Goal: Information Seeking & Learning: Learn about a topic

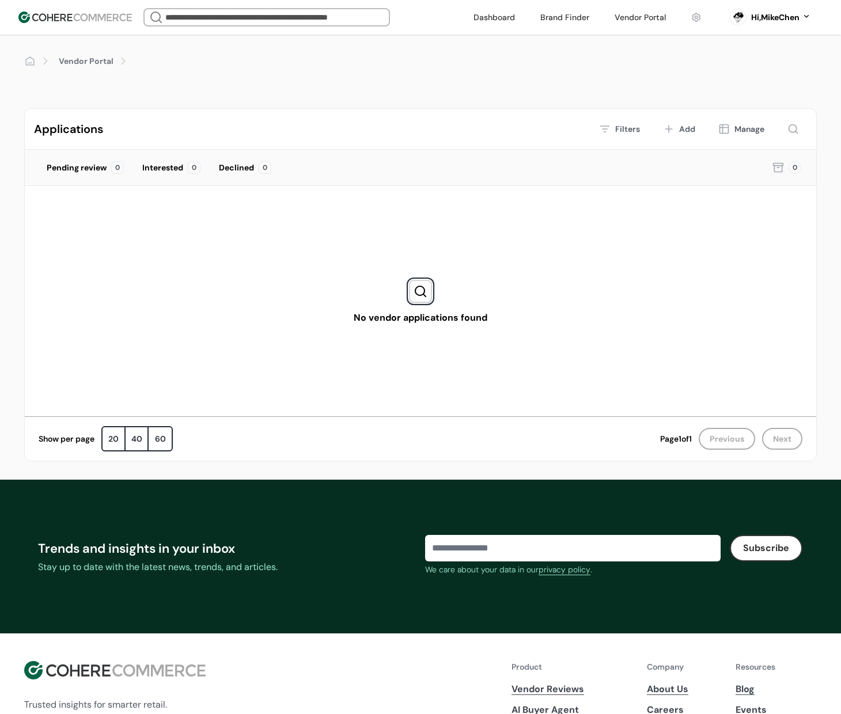
click at [747, 13] on div "Hi, MikeChen" at bounding box center [775, 18] width 48 height 12
click at [676, 241] on div "No vendor applications found" at bounding box center [421, 301] width 792 height 230
click at [102, 63] on link "Vendor Portal" at bounding box center [86, 61] width 55 height 12
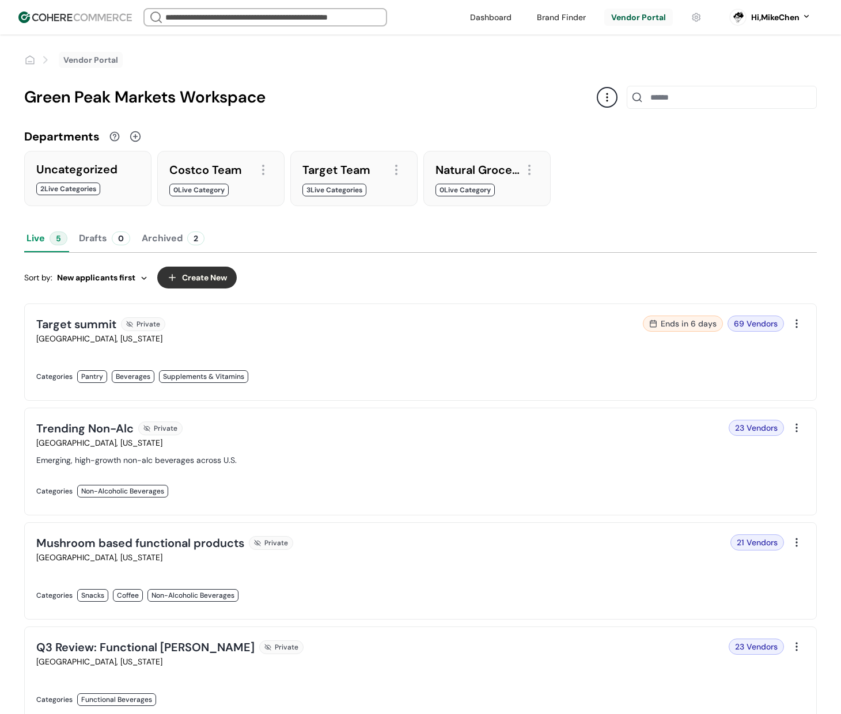
click at [414, 389] on link at bounding box center [224, 389] width 377 height 0
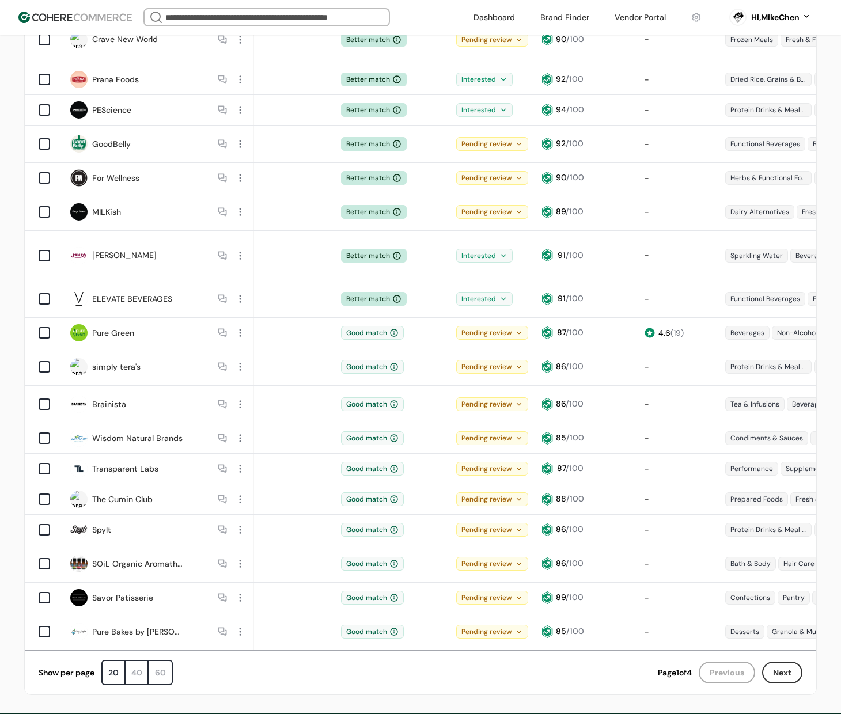
scroll to position [300, 0]
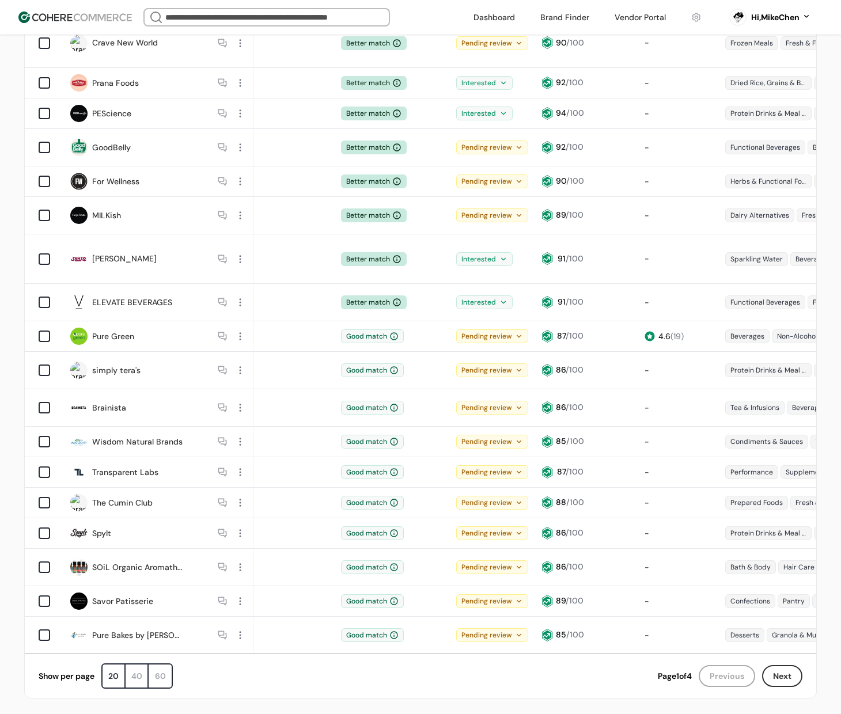
click at [783, 665] on button "Next" at bounding box center [782, 676] width 40 height 22
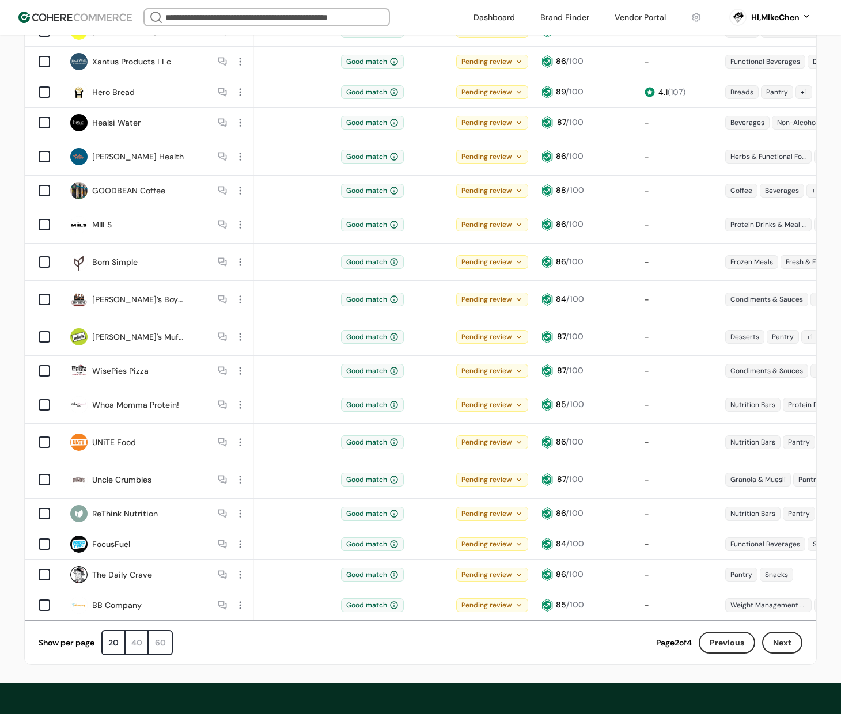
scroll to position [461, 0]
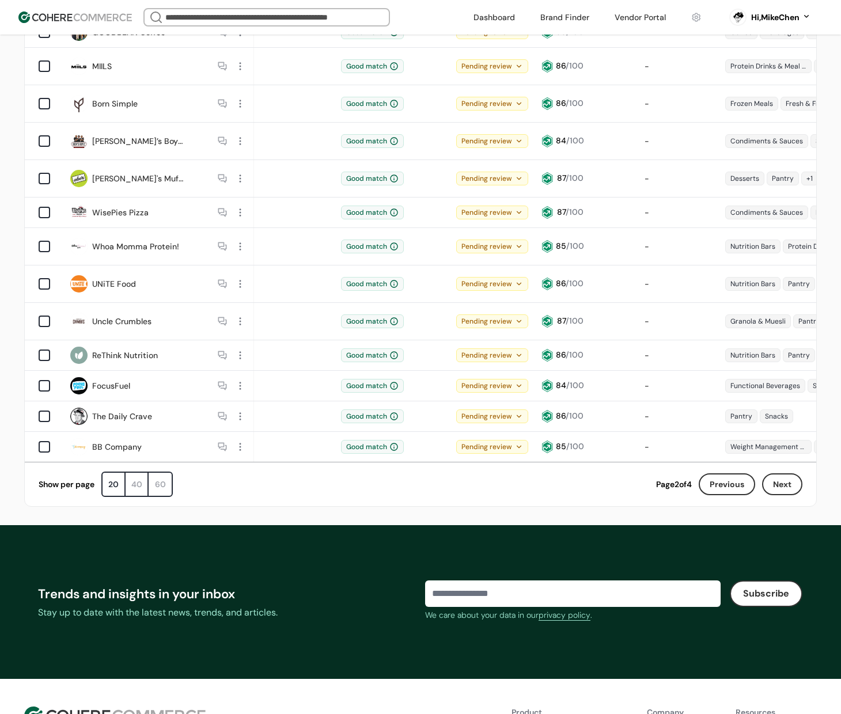
click at [785, 474] on button "Next" at bounding box center [782, 485] width 40 height 22
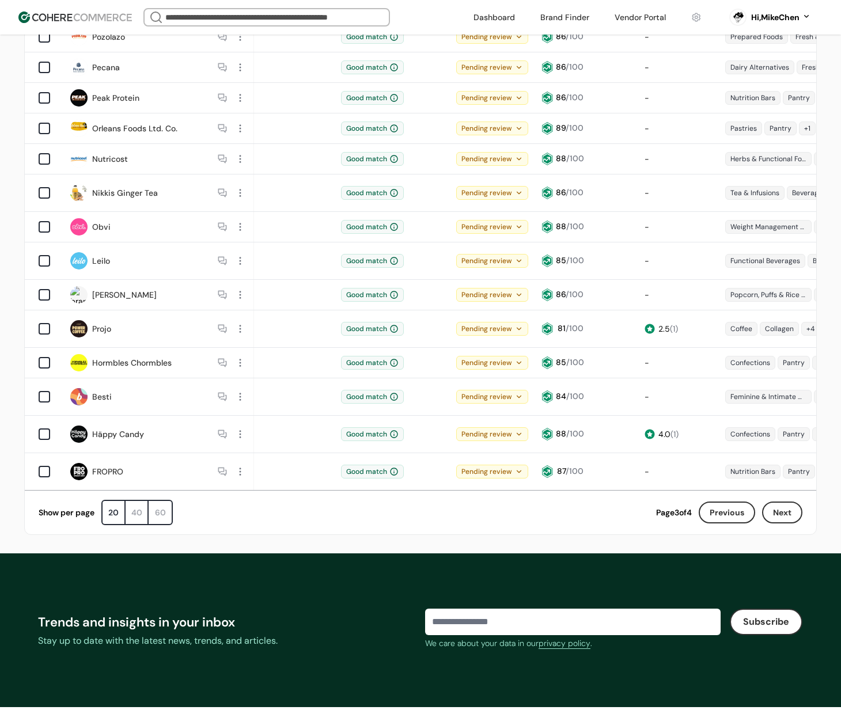
scroll to position [547, 0]
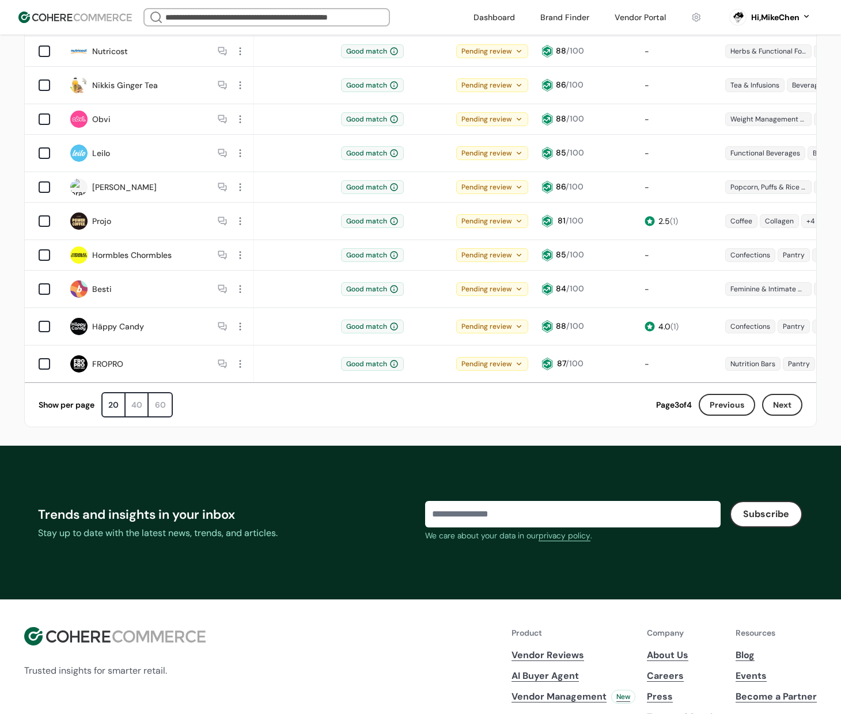
click at [785, 394] on button "Next" at bounding box center [782, 405] width 40 height 22
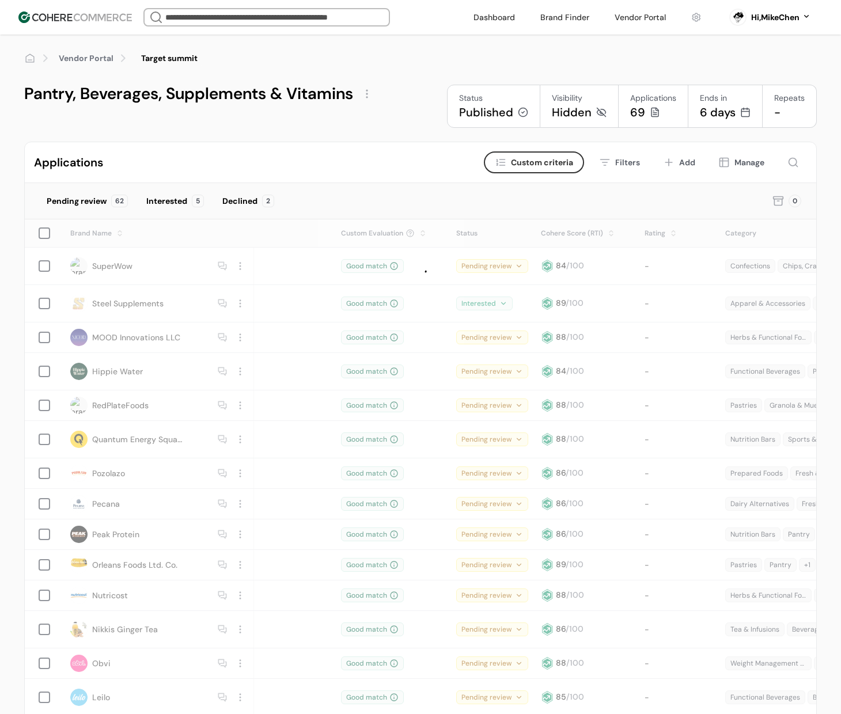
scroll to position [0, 0]
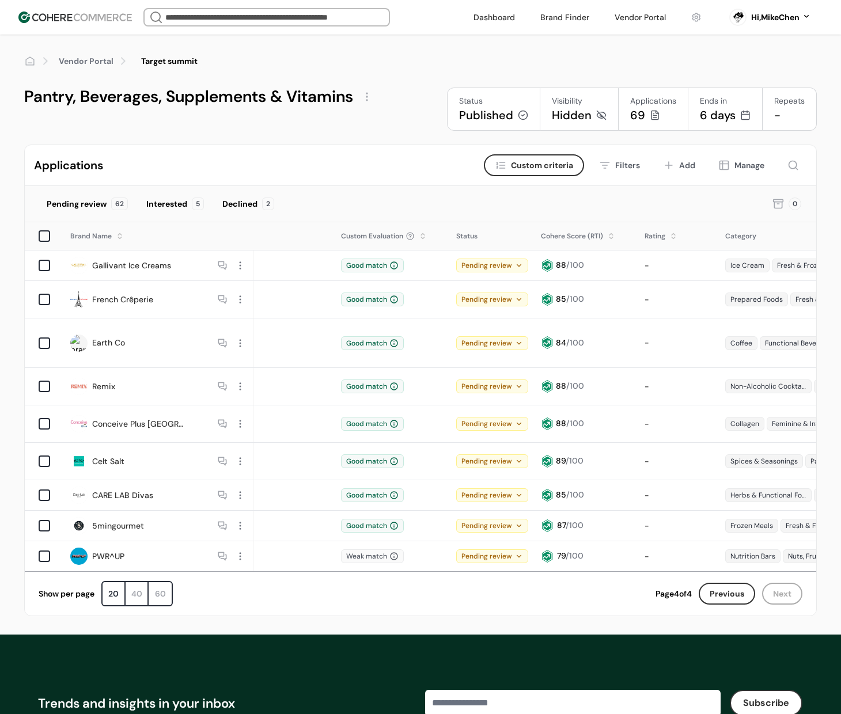
click at [239, 264] on div at bounding box center [240, 265] width 15 height 15
click at [286, 311] on div "View application" at bounding box center [282, 312] width 94 height 23
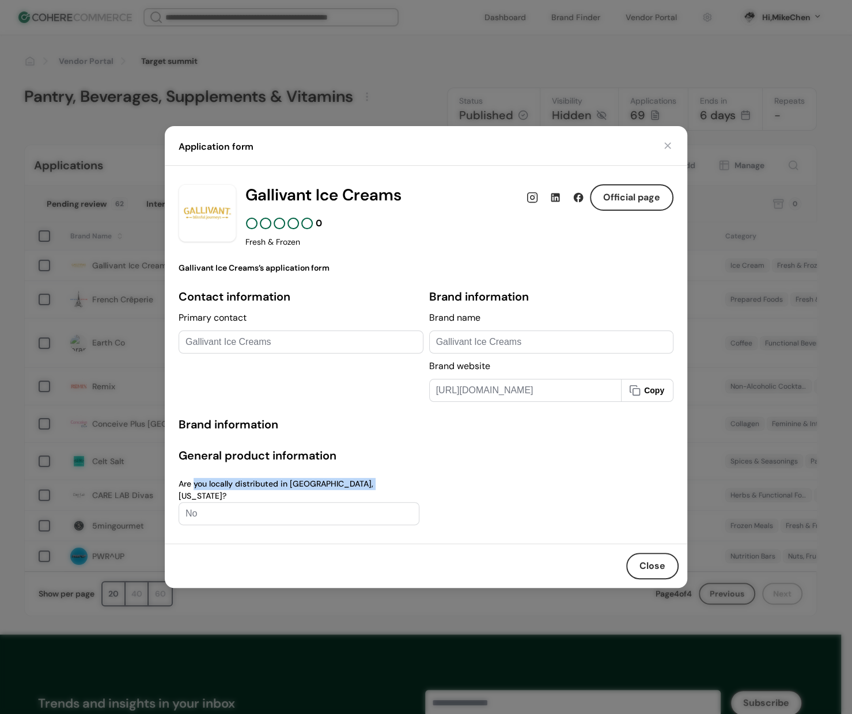
drag, startPoint x: 369, startPoint y: 489, endPoint x: 193, endPoint y: 489, distance: 175.7
click at [193, 489] on div "Are you locally distributed in Sterling, Virginia?" at bounding box center [299, 490] width 241 height 24
click at [454, 244] on div "Fresh & Frozen" at bounding box center [459, 242] width 428 height 12
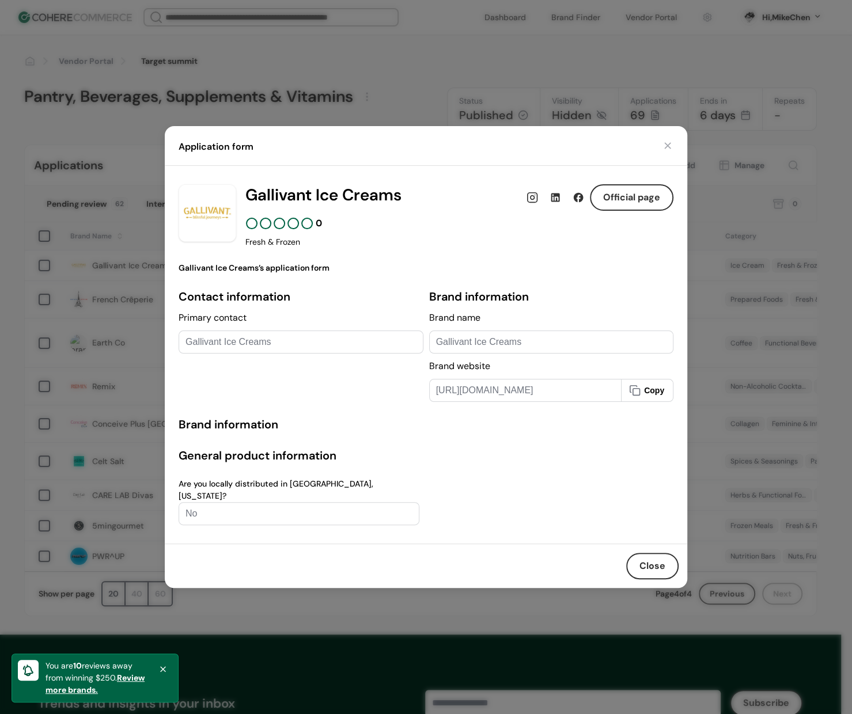
click at [672, 147] on button "button" at bounding box center [668, 146] width 12 height 12
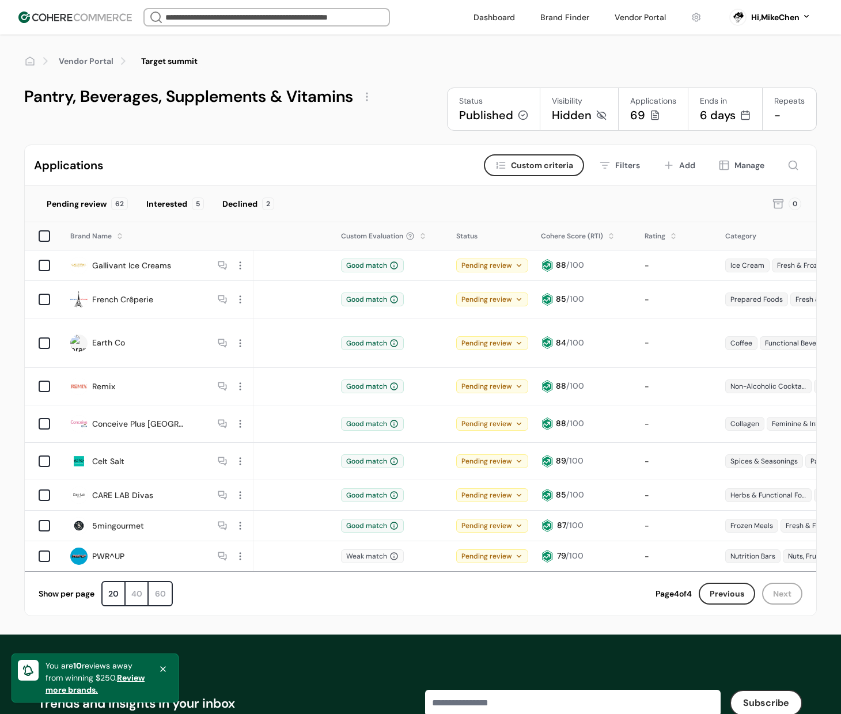
click at [81, 207] on div "Pending review" at bounding box center [77, 204] width 60 height 12
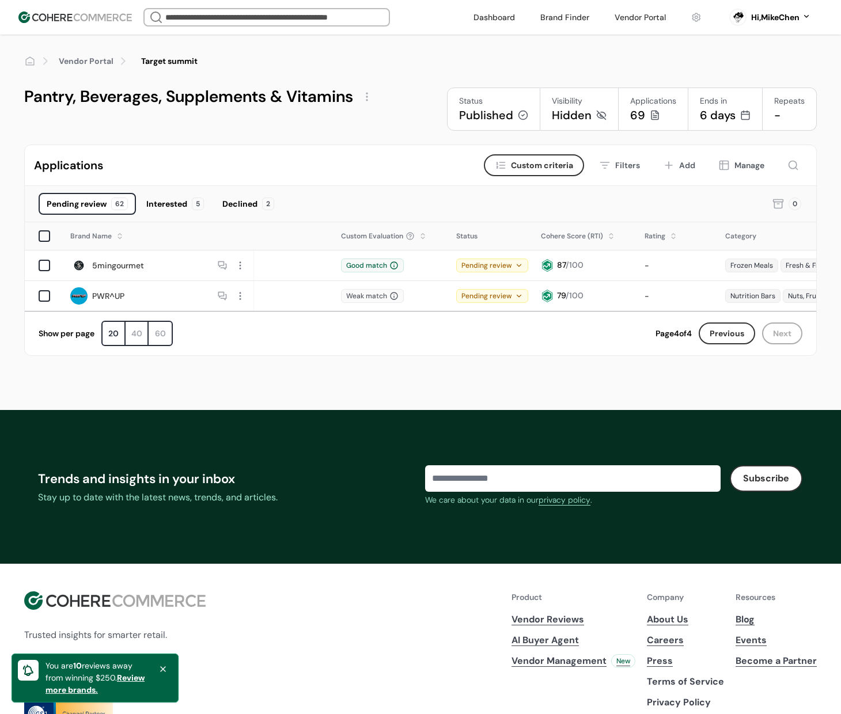
click at [725, 345] on button "Previous" at bounding box center [727, 334] width 56 height 22
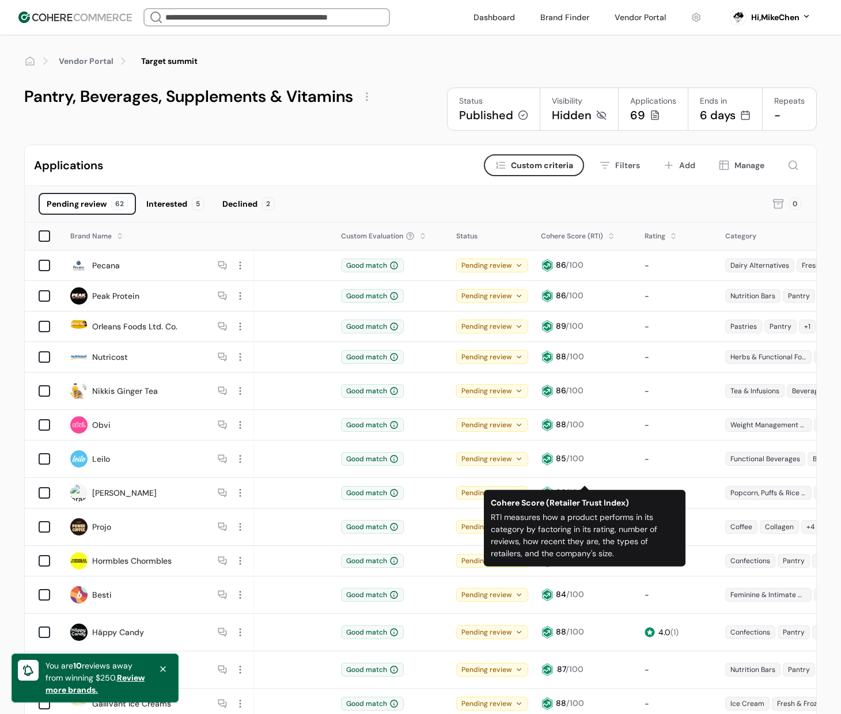
click at [164, 209] on div "Interested 5" at bounding box center [175, 204] width 74 height 22
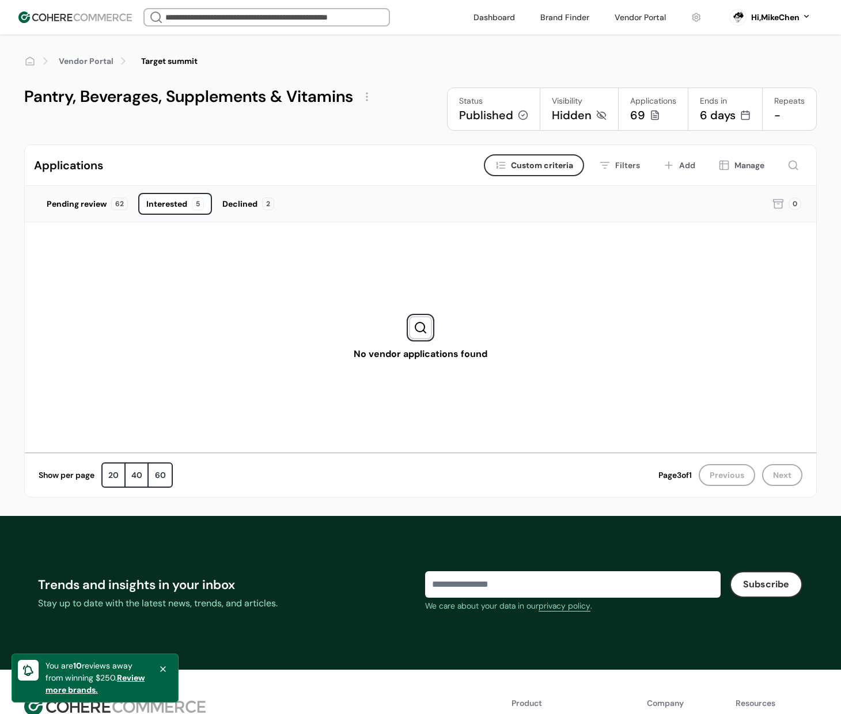
click at [239, 203] on div "Declined" at bounding box center [239, 204] width 35 height 12
click at [180, 202] on div "Interested" at bounding box center [166, 204] width 41 height 12
click at [82, 211] on div "Pending review 62" at bounding box center [87, 204] width 97 height 22
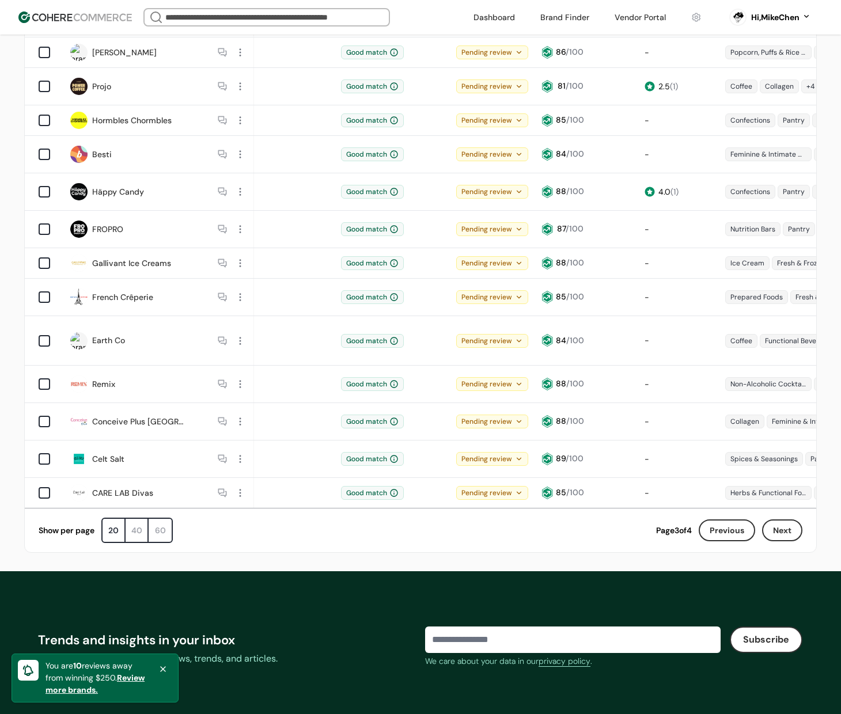
scroll to position [601, 0]
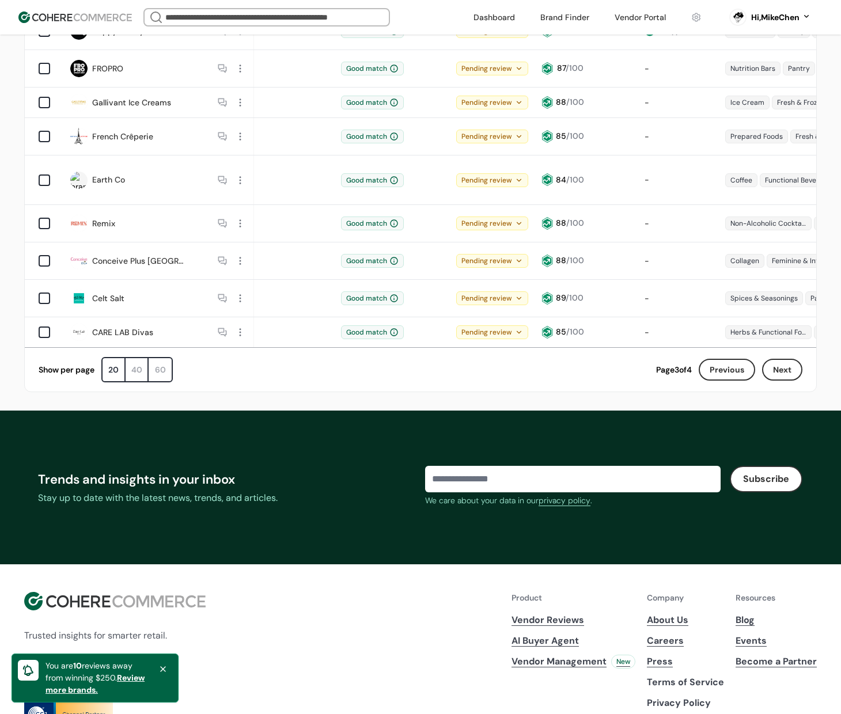
click at [788, 359] on button "Next" at bounding box center [782, 370] width 40 height 22
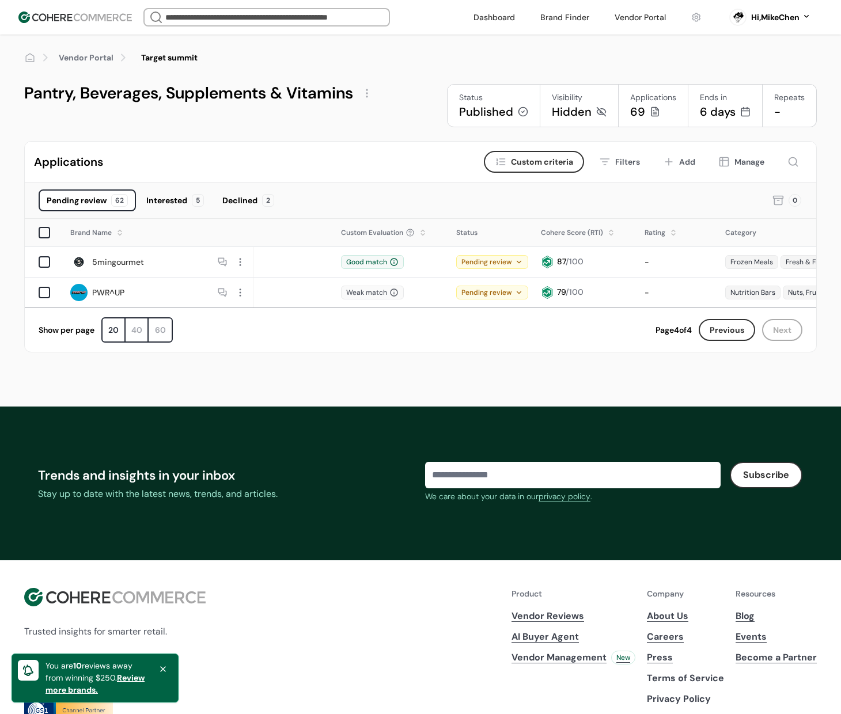
scroll to position [0, 0]
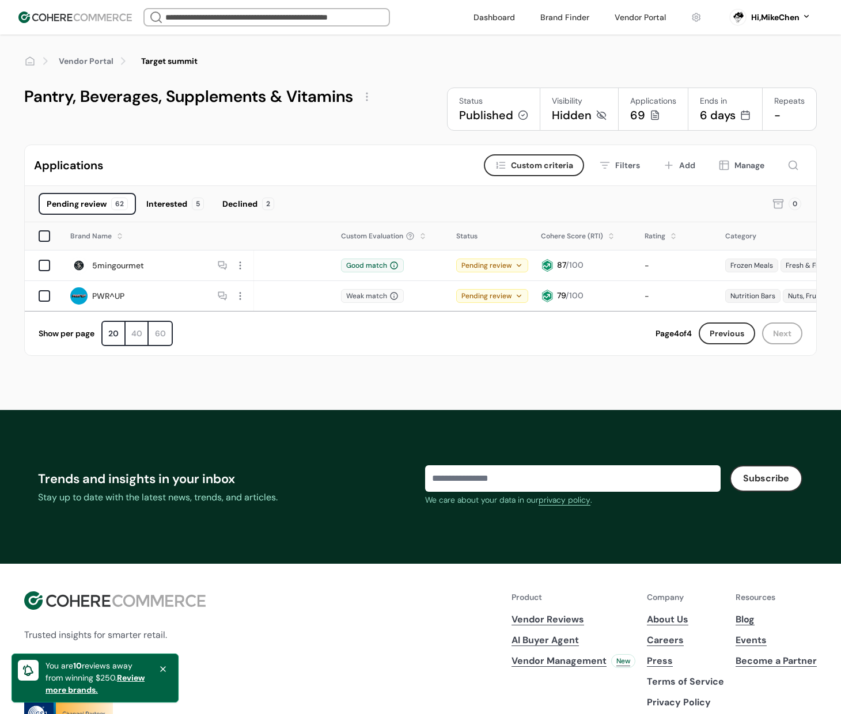
click at [232, 199] on div "Declined" at bounding box center [239, 204] width 35 height 12
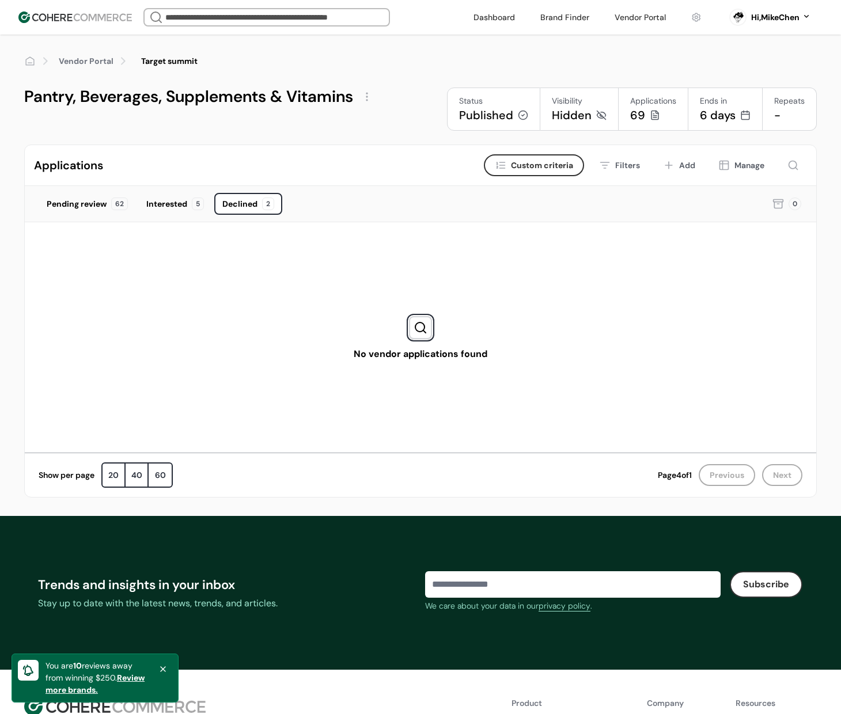
click at [102, 209] on div "Pending review 62" at bounding box center [87, 204] width 97 height 22
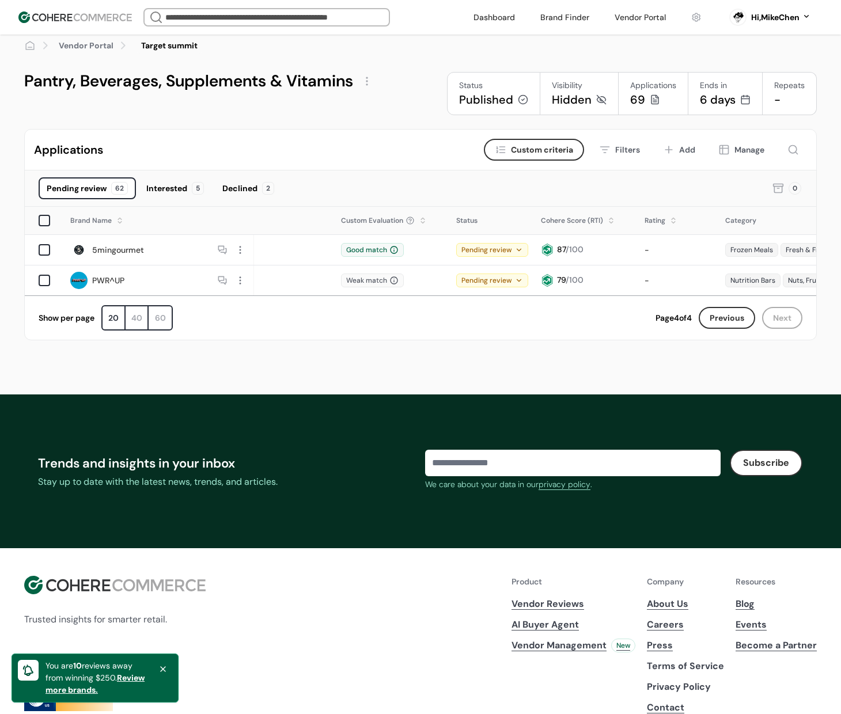
scroll to position [18, 0]
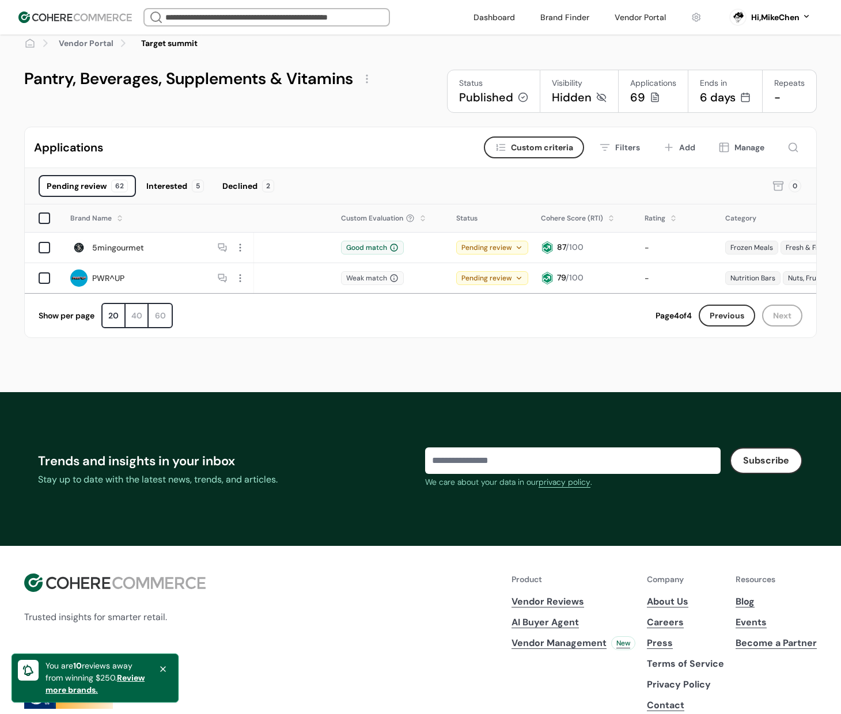
click at [482, 347] on div "Applications Criteria Custom criteria Filters Add Manage Pending review 62 Inte…" at bounding box center [421, 242] width 830 height 230
click at [738, 324] on button "Previous" at bounding box center [727, 316] width 56 height 22
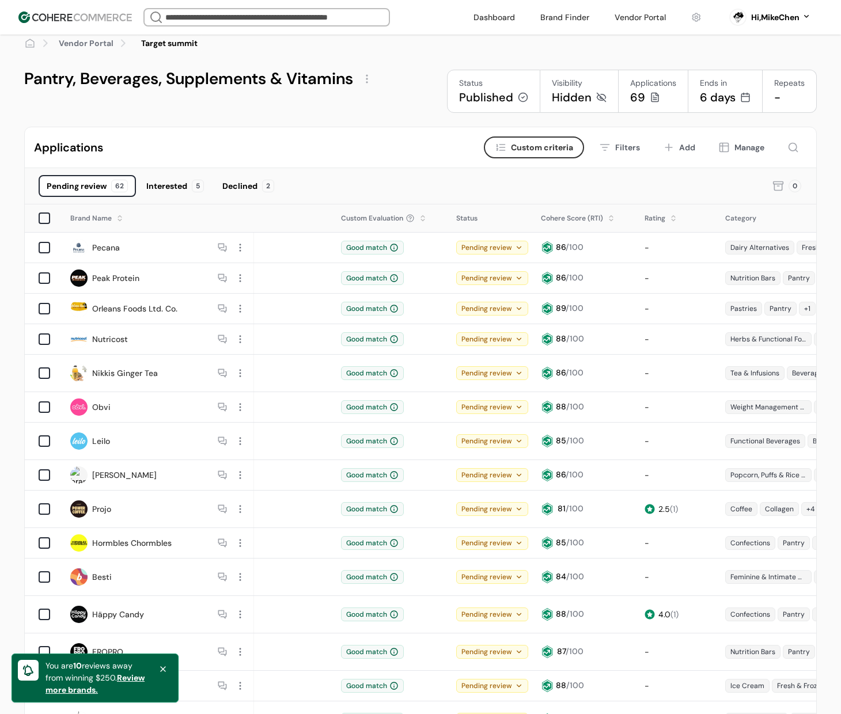
click at [244, 183] on div "Declined" at bounding box center [239, 186] width 35 height 12
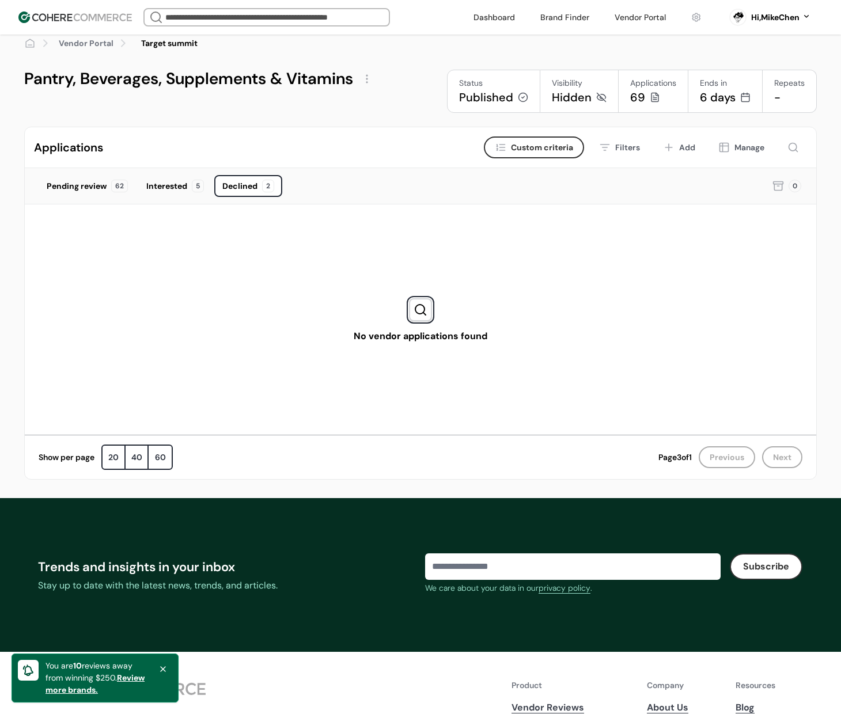
click at [89, 187] on div "Pending review" at bounding box center [77, 186] width 60 height 12
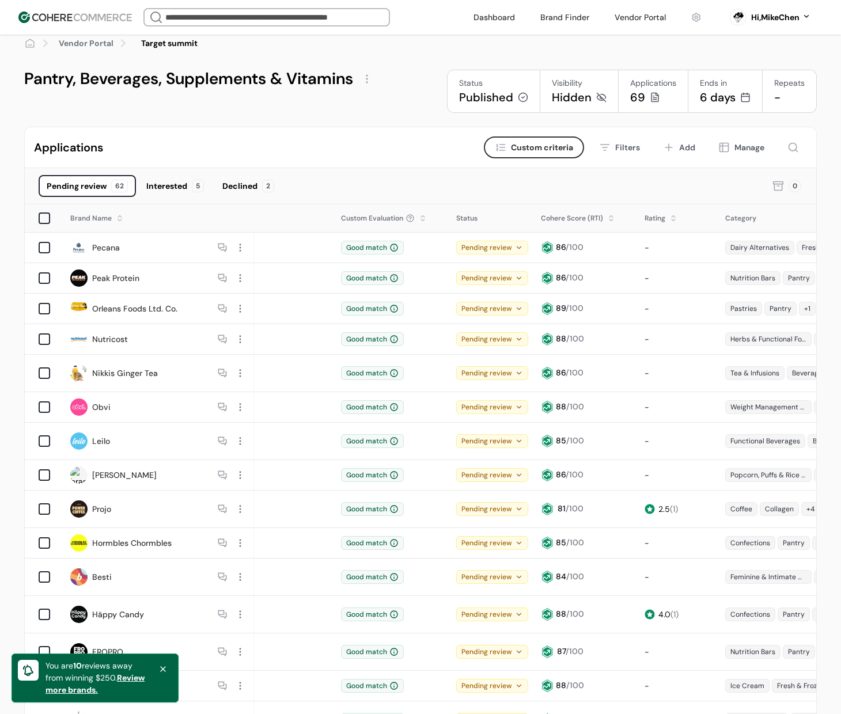
scroll to position [0, 0]
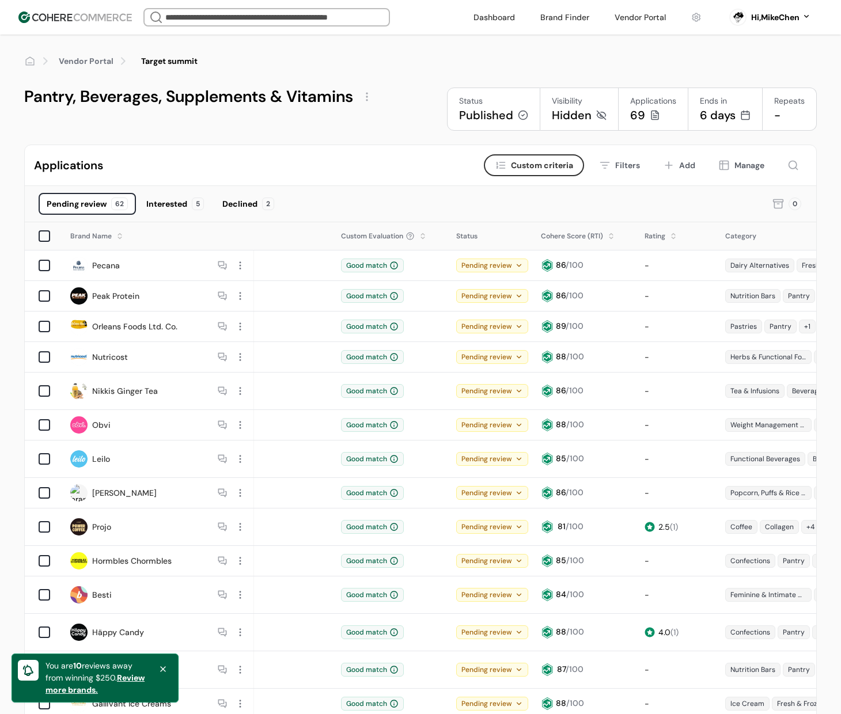
click at [407, 186] on div "Pending review 62 Interested 5 Declined 2 0" at bounding box center [421, 204] width 792 height 36
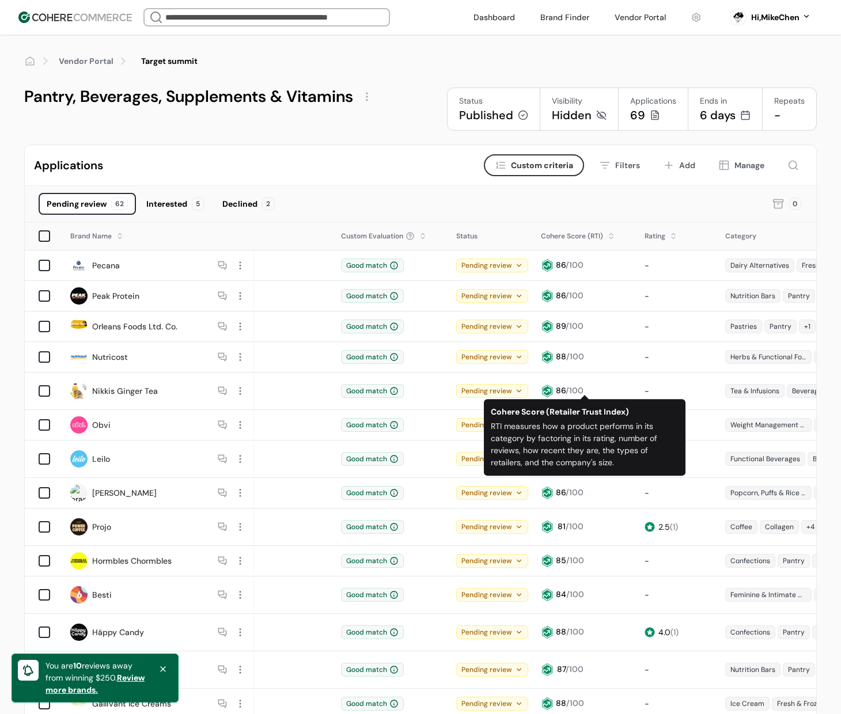
click at [705, 199] on div "Pending review 62 Interested 5 Declined 2" at bounding box center [398, 204] width 719 height 22
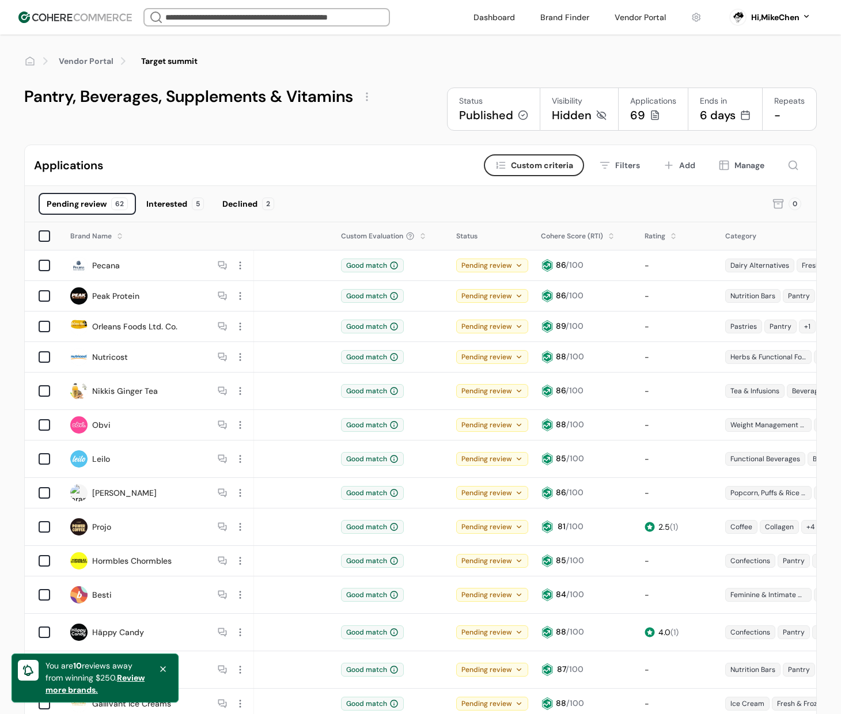
click at [360, 183] on div "Applications Criteria Custom criteria Filters Add Manage" at bounding box center [421, 165] width 792 height 41
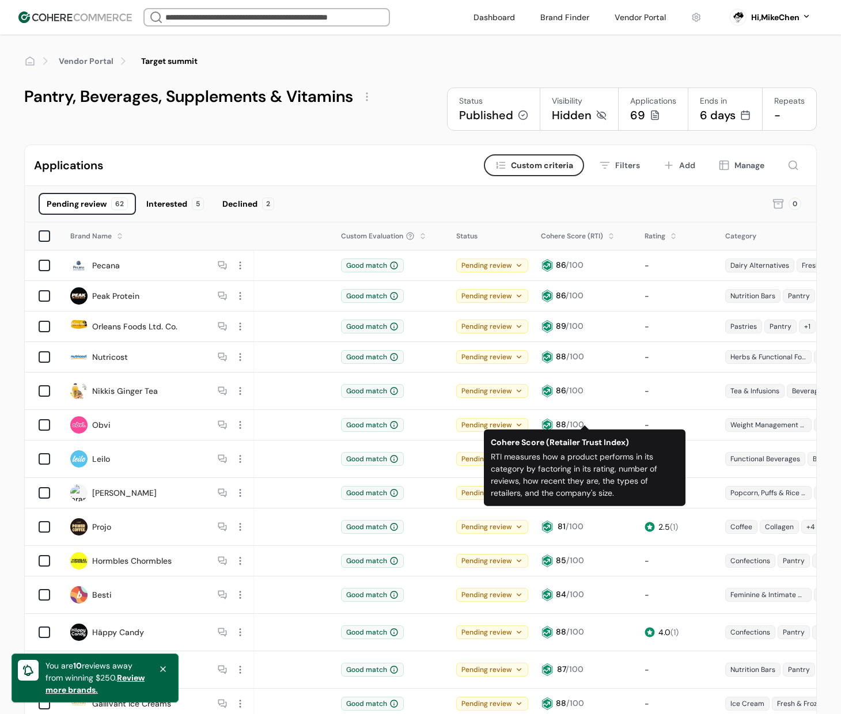
click at [399, 171] on div "Applications Criteria Custom criteria Filters Add Manage" at bounding box center [421, 165] width 792 height 41
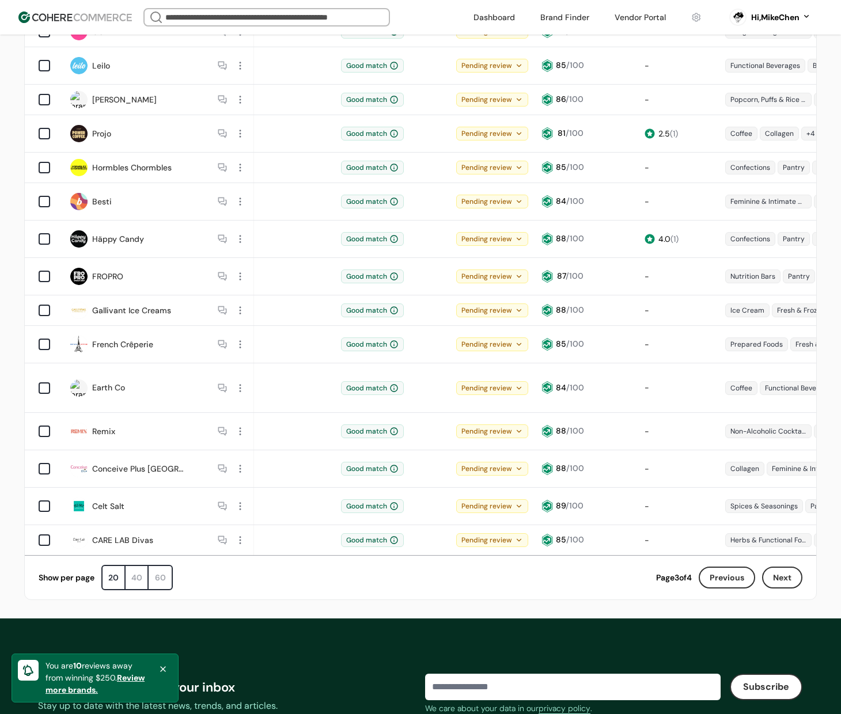
scroll to position [395, 0]
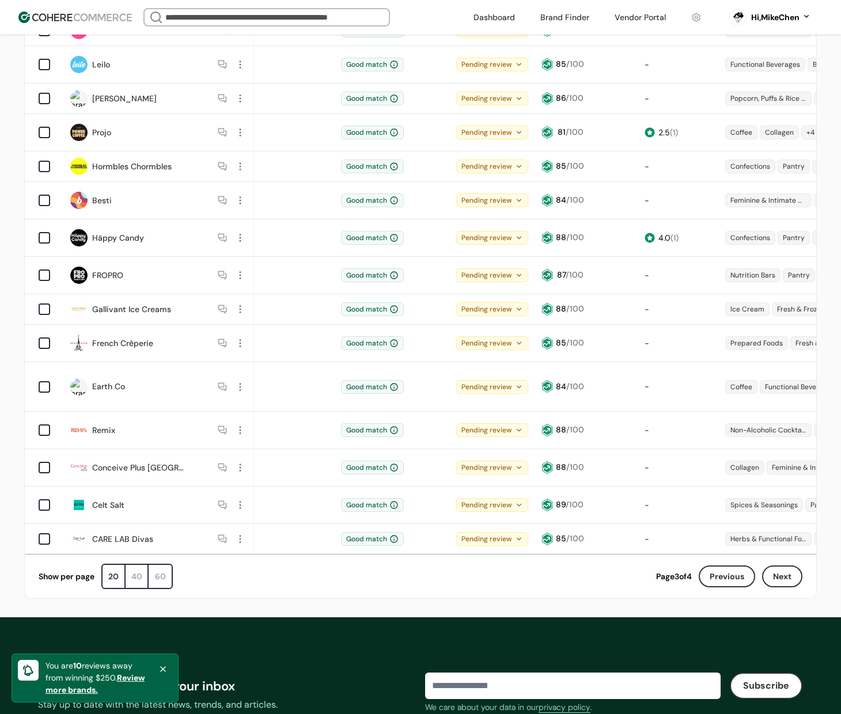
click at [164, 669] on icon at bounding box center [162, 669] width 9 height 9
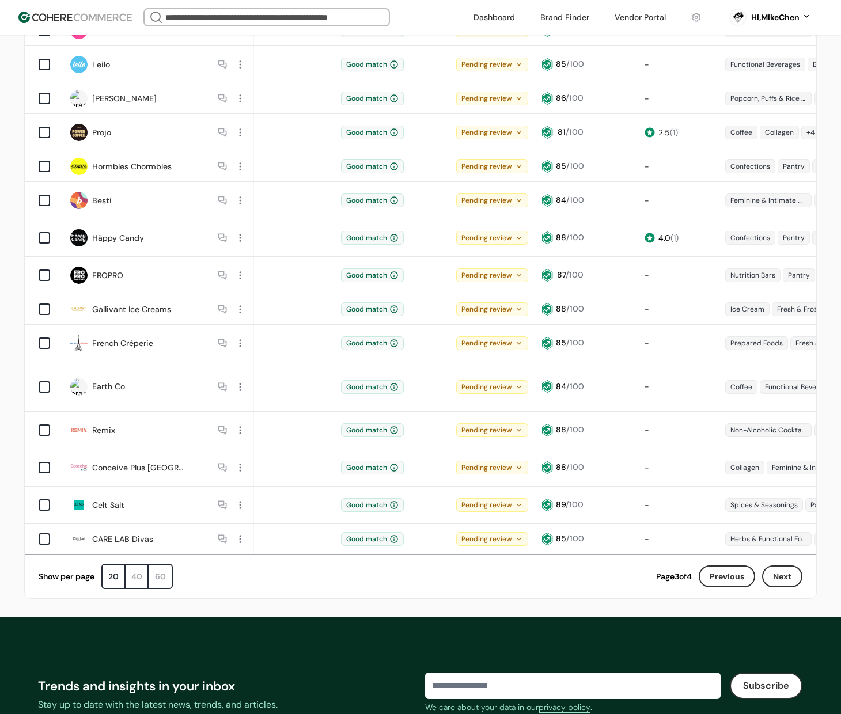
click at [142, 565] on div "40" at bounding box center [137, 576] width 23 height 23
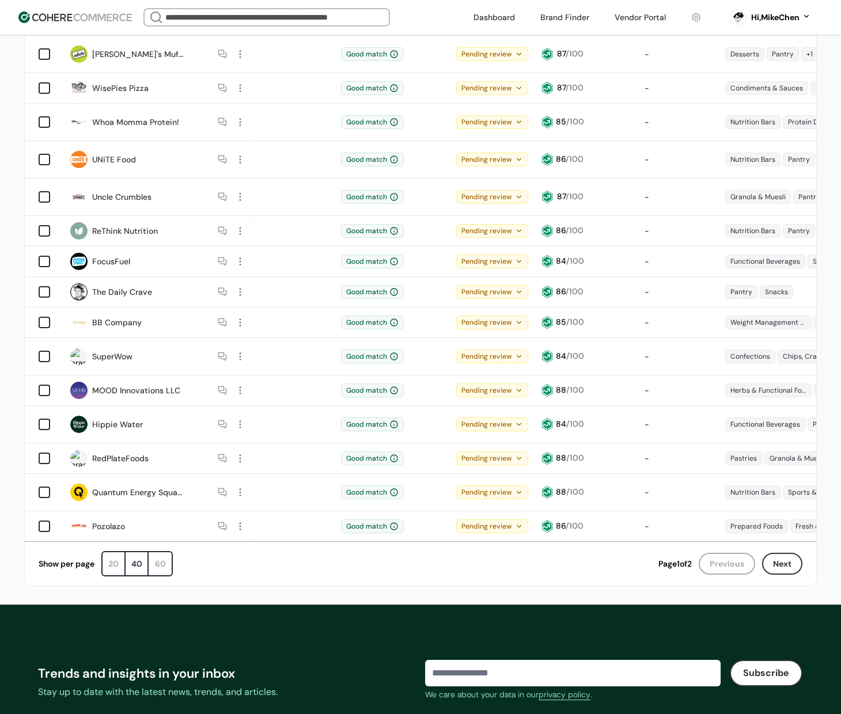
scroll to position [1148, 0]
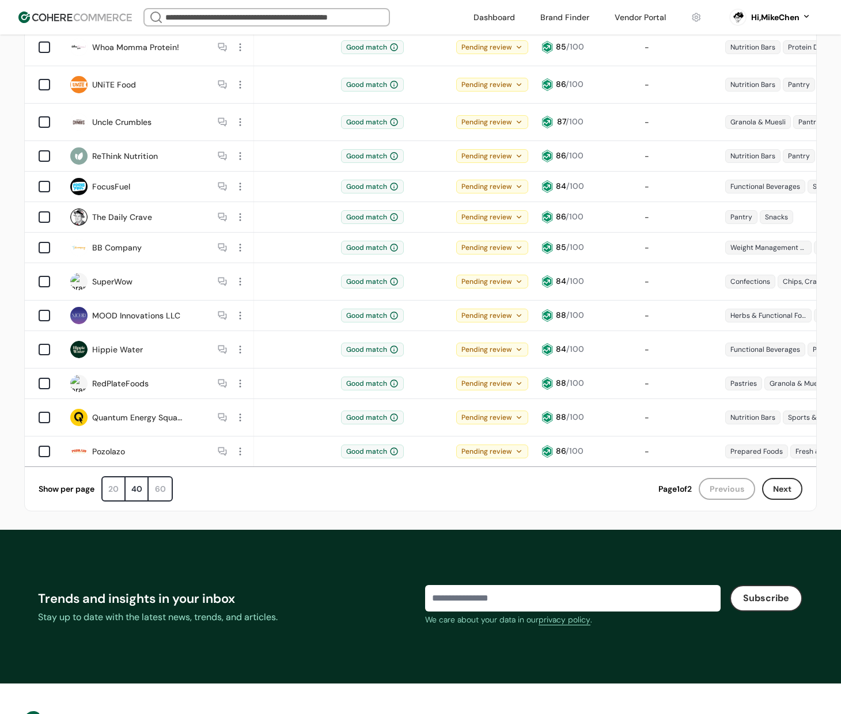
click at [121, 478] on div "20" at bounding box center [114, 489] width 23 height 23
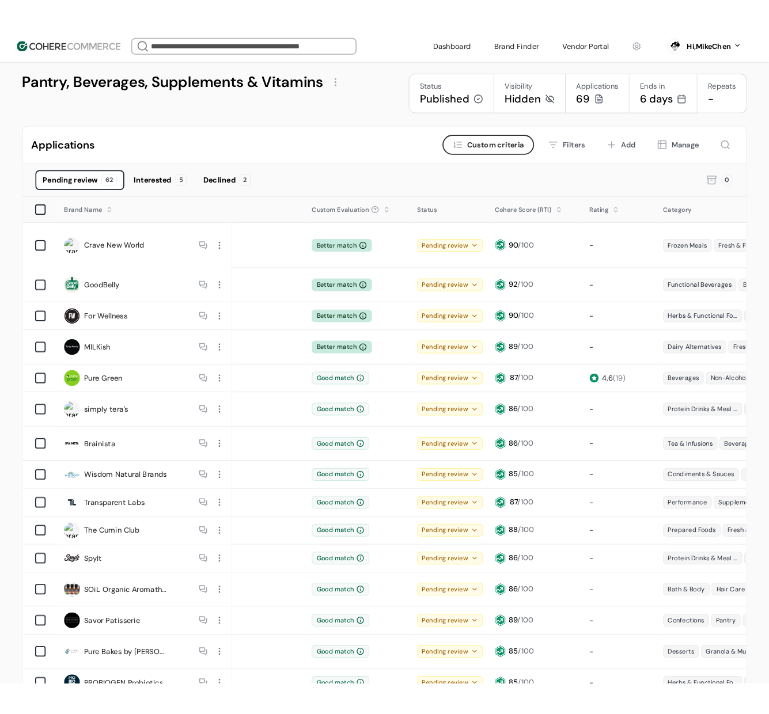
scroll to position [0, 0]
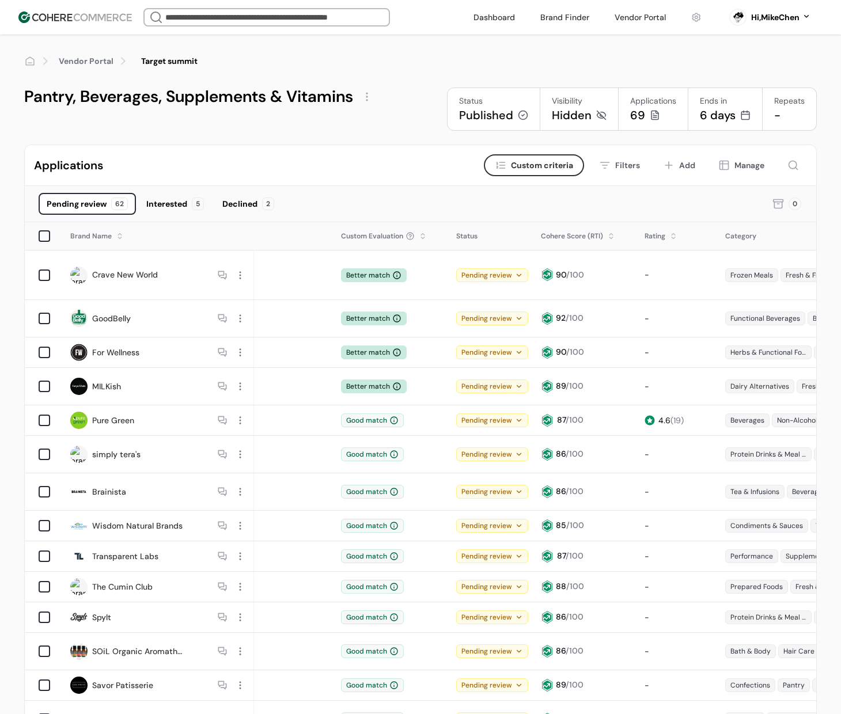
click at [201, 17] on input "search" at bounding box center [266, 17] width 207 height 16
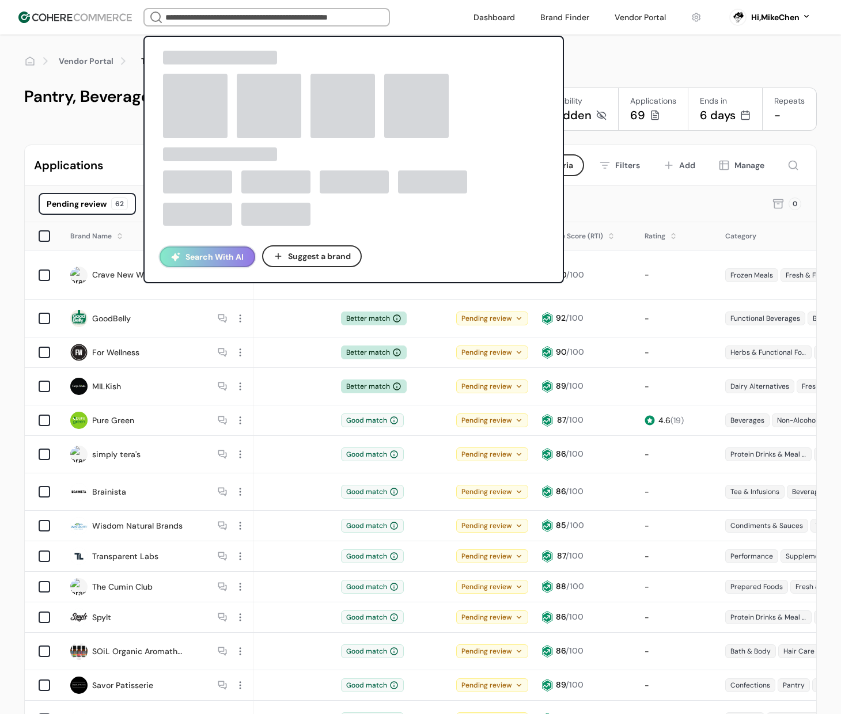
click at [207, 255] on button "Search With AI" at bounding box center [208, 257] width 96 height 21
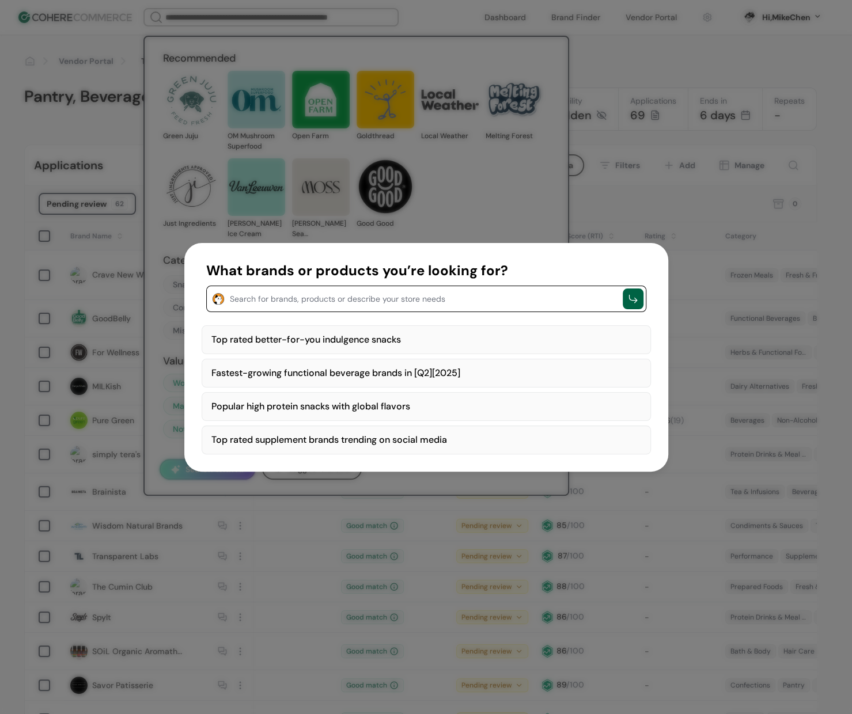
click at [436, 336] on div "Top rated better-for-you indulgence snacks" at bounding box center [426, 340] width 449 height 29
type textarea "**********"
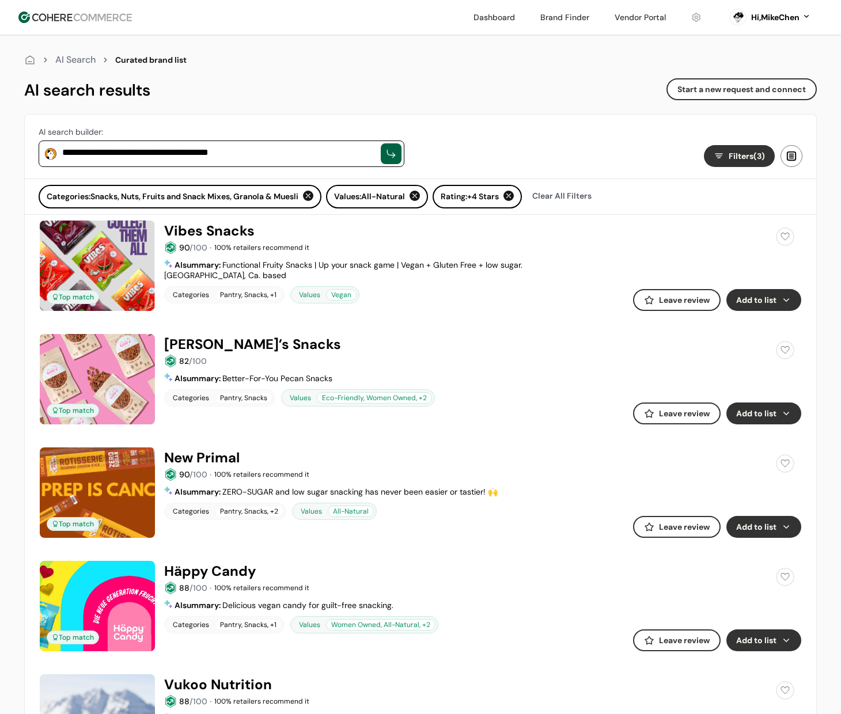
click at [791, 152] on div at bounding box center [792, 156] width 22 height 22
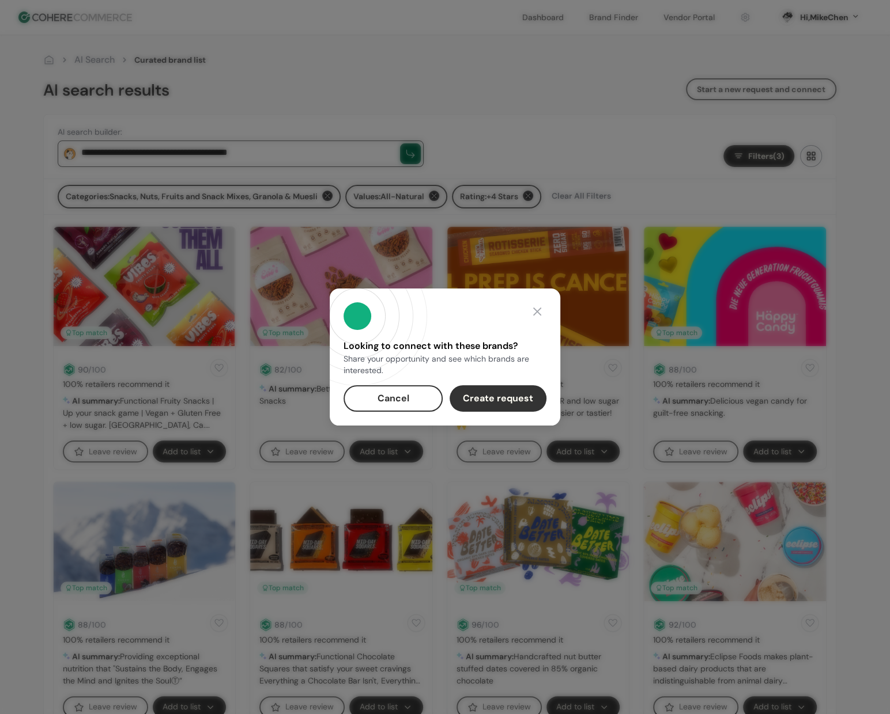
click at [535, 307] on div at bounding box center [537, 311] width 18 height 18
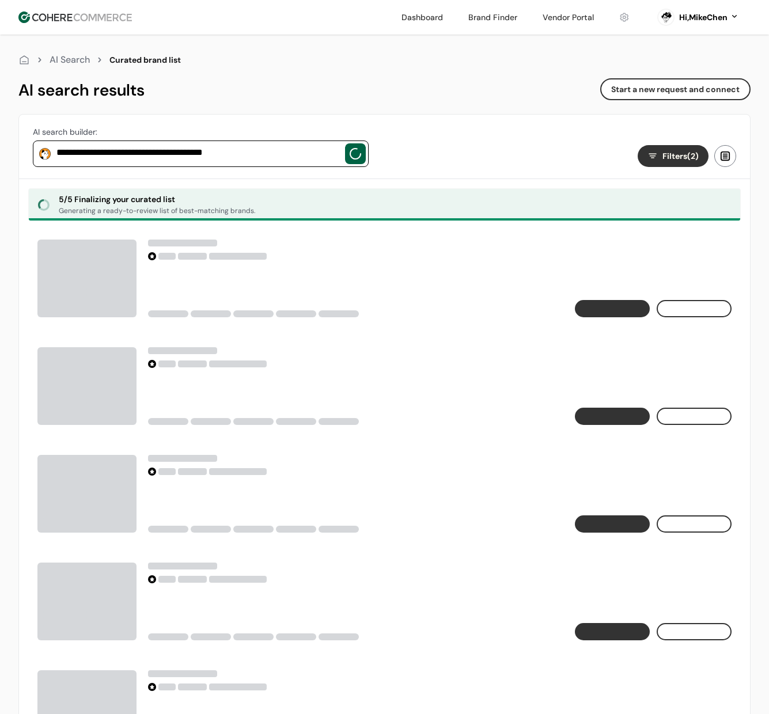
click at [728, 158] on div at bounding box center [725, 156] width 22 height 22
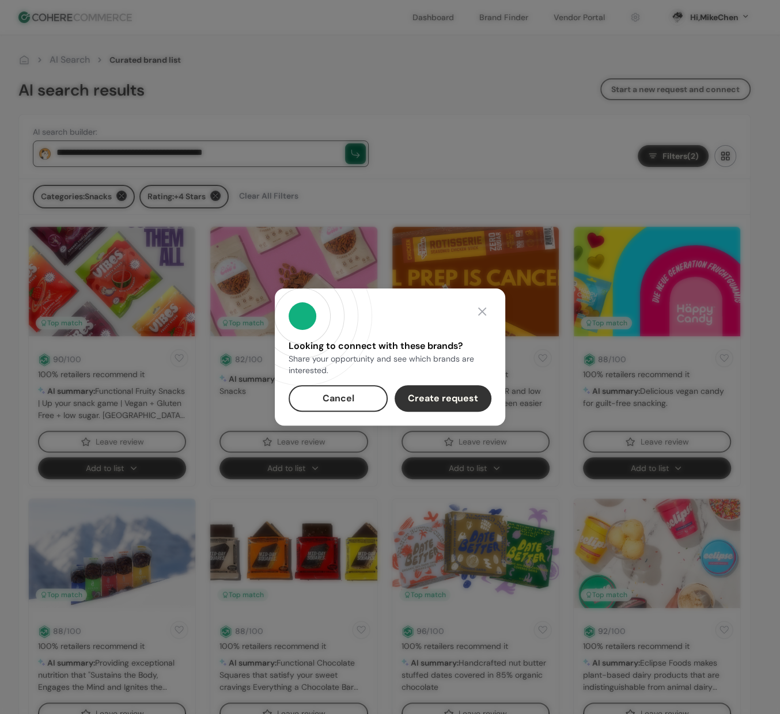
click at [485, 312] on div at bounding box center [482, 311] width 18 height 18
